Goal: Information Seeking & Learning: Learn about a topic

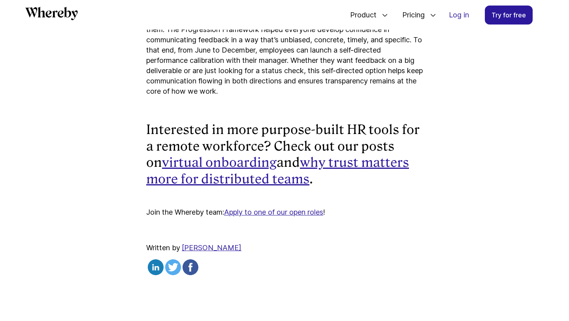
scroll to position [2187, 0]
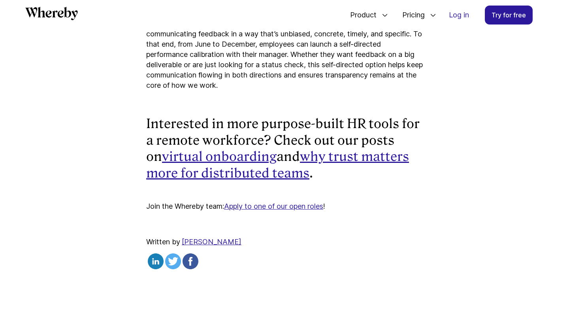
click at [210, 246] on link "[PERSON_NAME]" at bounding box center [212, 241] width 60 height 8
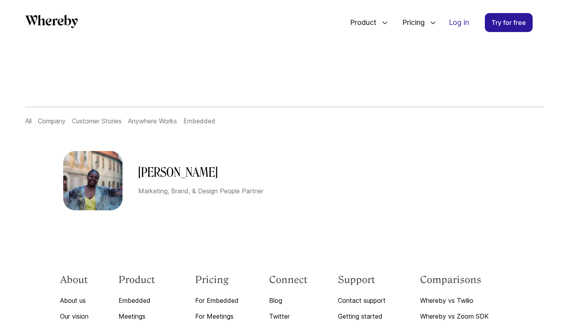
click at [53, 122] on link "Company" at bounding box center [52, 121] width 28 height 8
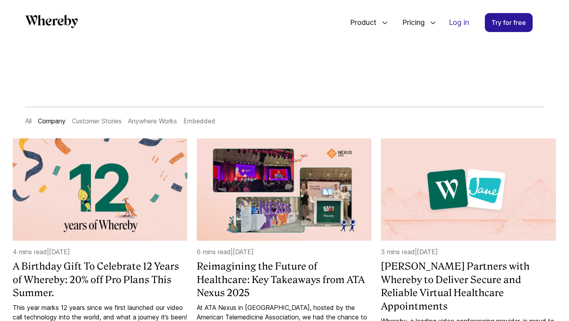
click at [66, 26] on icon "Whereby" at bounding box center [51, 21] width 53 height 13
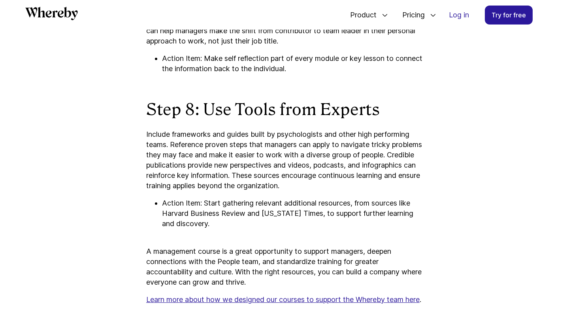
scroll to position [1819, 0]
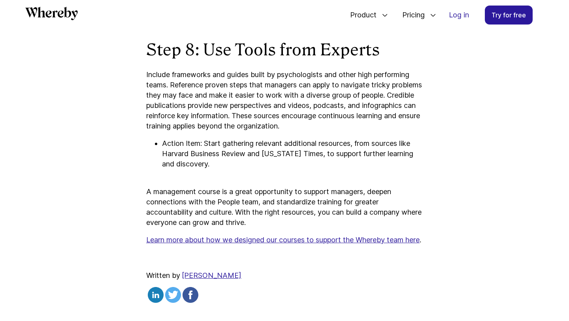
click at [312, 241] on u "Learn more about how we designed our courses to support the Whereby team here" at bounding box center [282, 239] width 273 height 8
